Goal: Find specific page/section: Find specific page/section

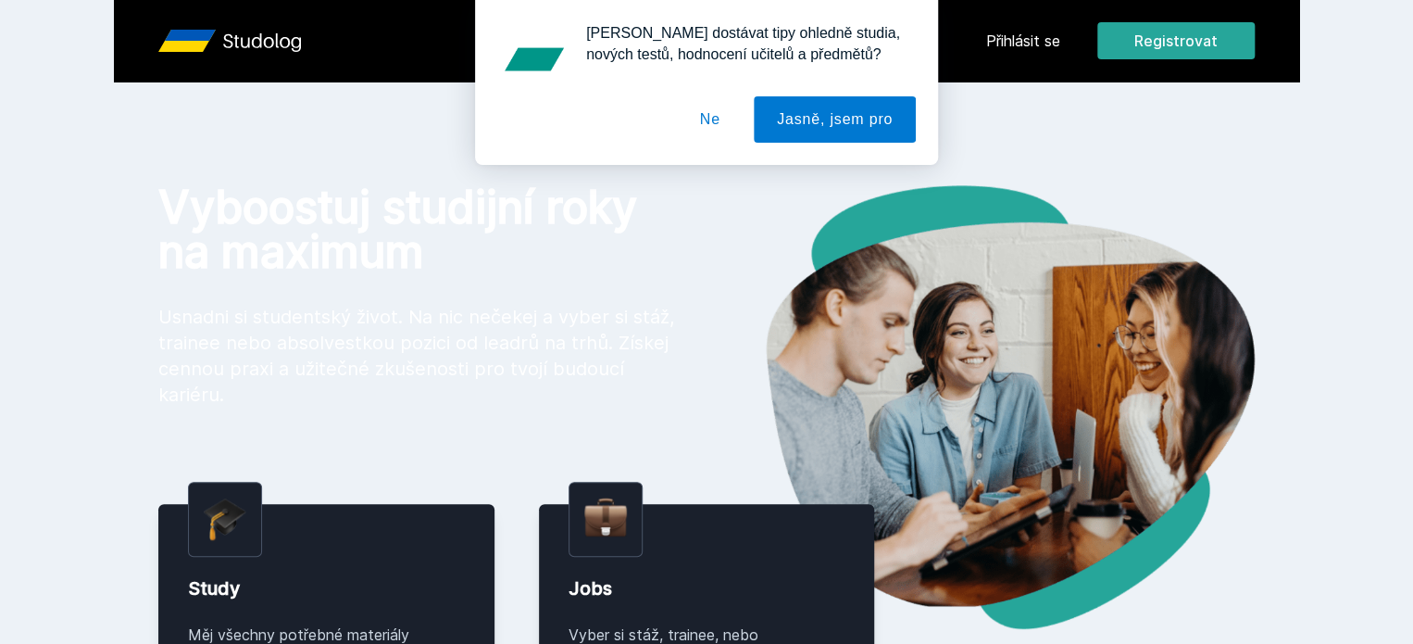
click at [1130, 37] on div "[PERSON_NAME] dostávat tipy ohledně studia, nových testů, hodnocení učitelů a p…" at bounding box center [706, 82] width 1413 height 165
drag, startPoint x: 719, startPoint y: 110, endPoint x: 1132, endPoint y: 36, distance: 419.6
click at [1132, 36] on div "[PERSON_NAME] dostávat tipy ohledně studia, nových testů, hodnocení učitelů a p…" at bounding box center [706, 82] width 1413 height 165
click at [719, 124] on button "Ne" at bounding box center [710, 119] width 67 height 46
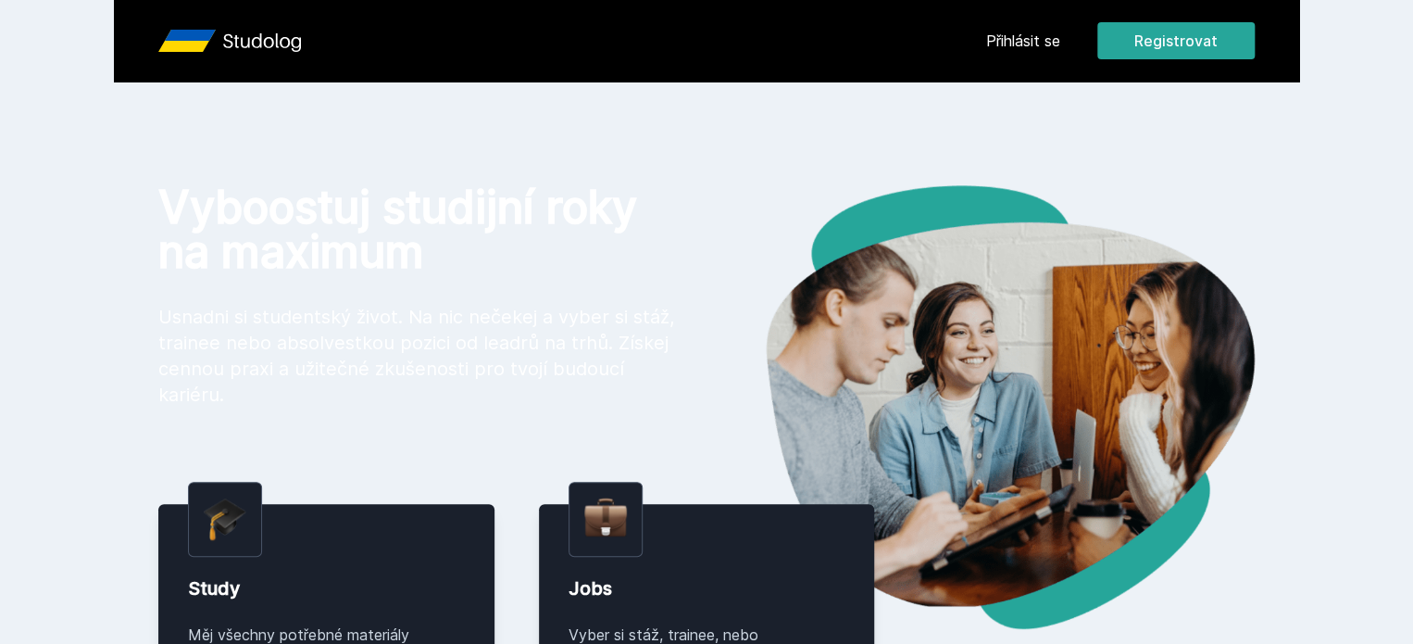
click at [1060, 32] on link "Přihlásit se" at bounding box center [1023, 41] width 74 height 22
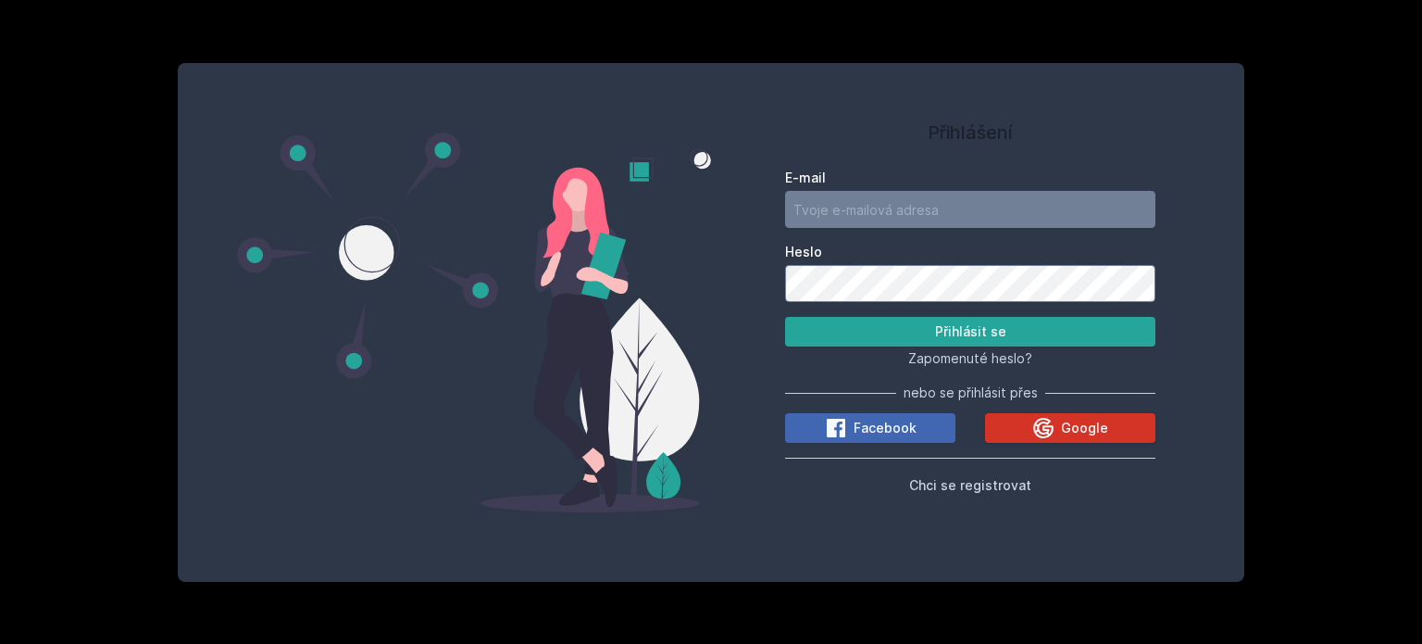
click at [1033, 436] on icon at bounding box center [1044, 428] width 22 height 22
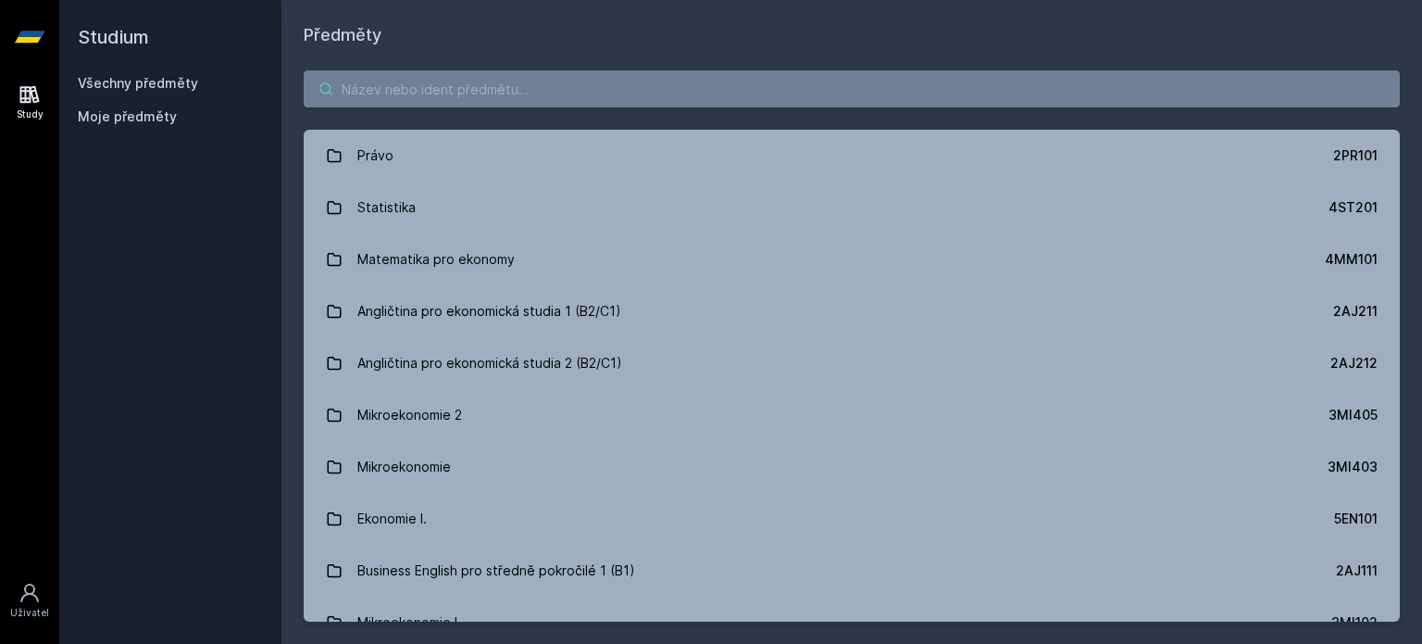
click at [550, 103] on input "search" at bounding box center [852, 88] width 1096 height 37
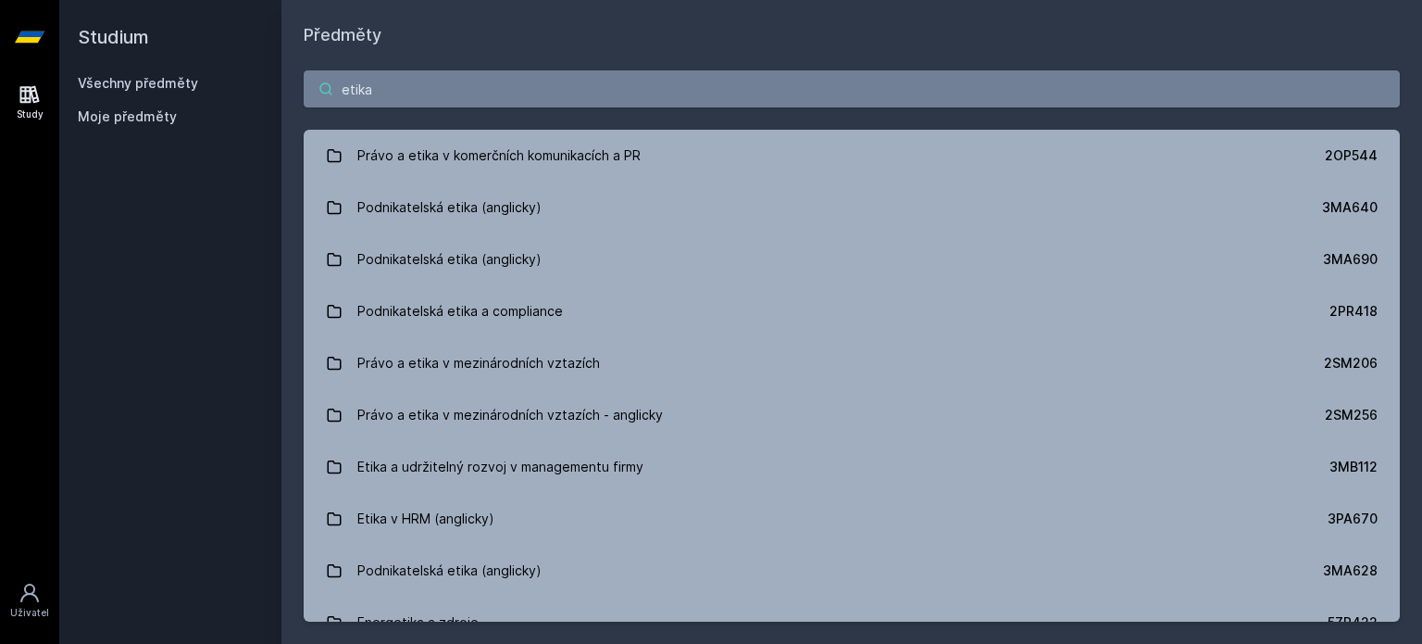
click at [361, 99] on input "etika" at bounding box center [852, 88] width 1096 height 37
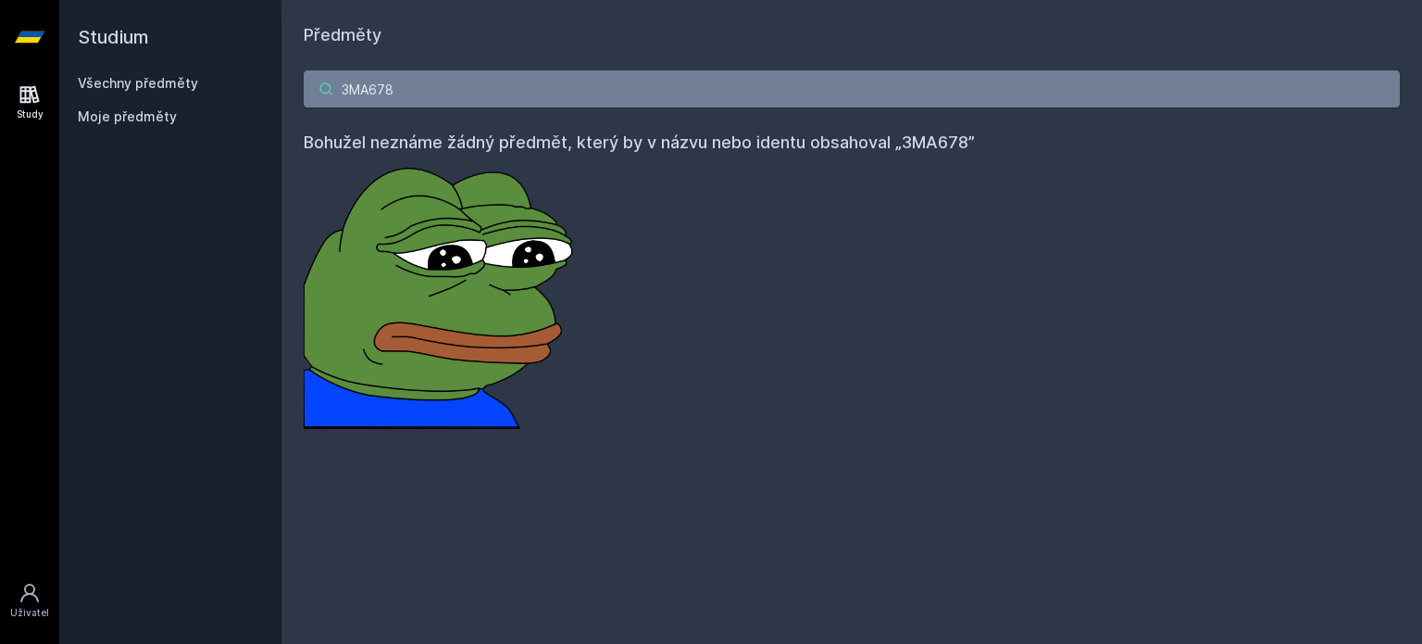
type input "3MA678"
